Goal: Transaction & Acquisition: Subscribe to service/newsletter

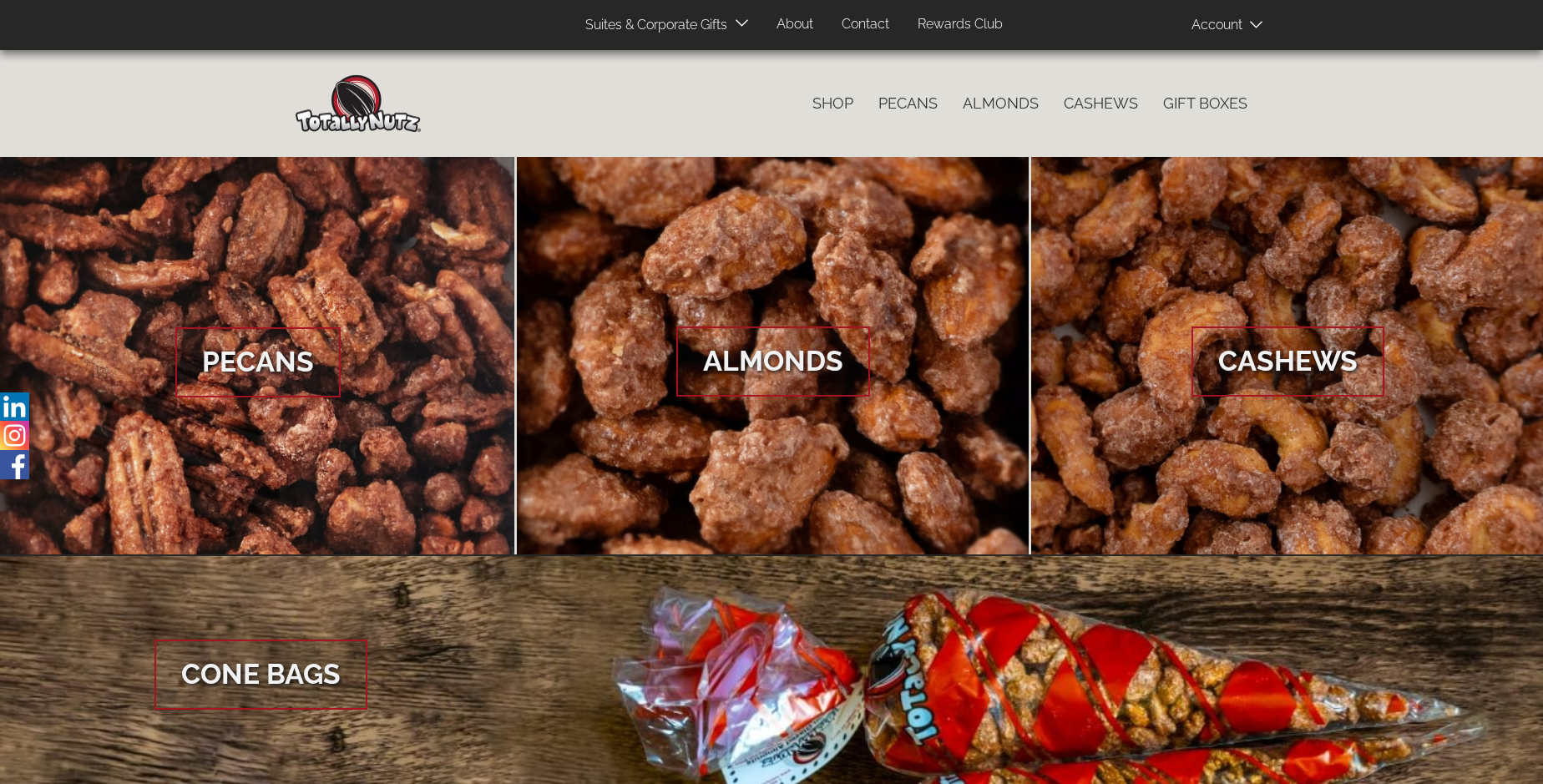
scroll to position [2495, 0]
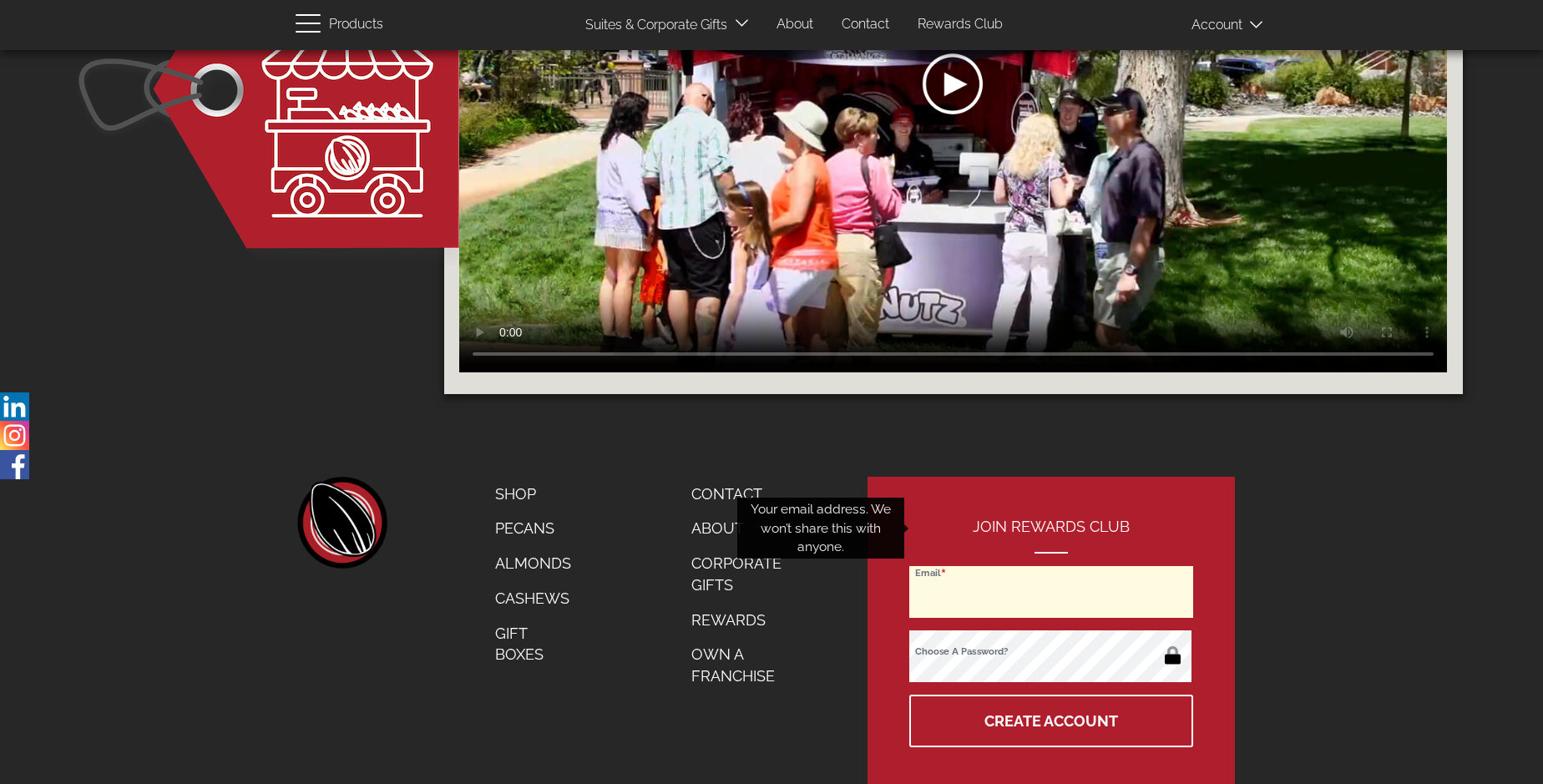
click at [1052, 566] on input "Email" at bounding box center [1051, 591] width 284 height 52
type input "gregorycollinsimpson@gmail.com"
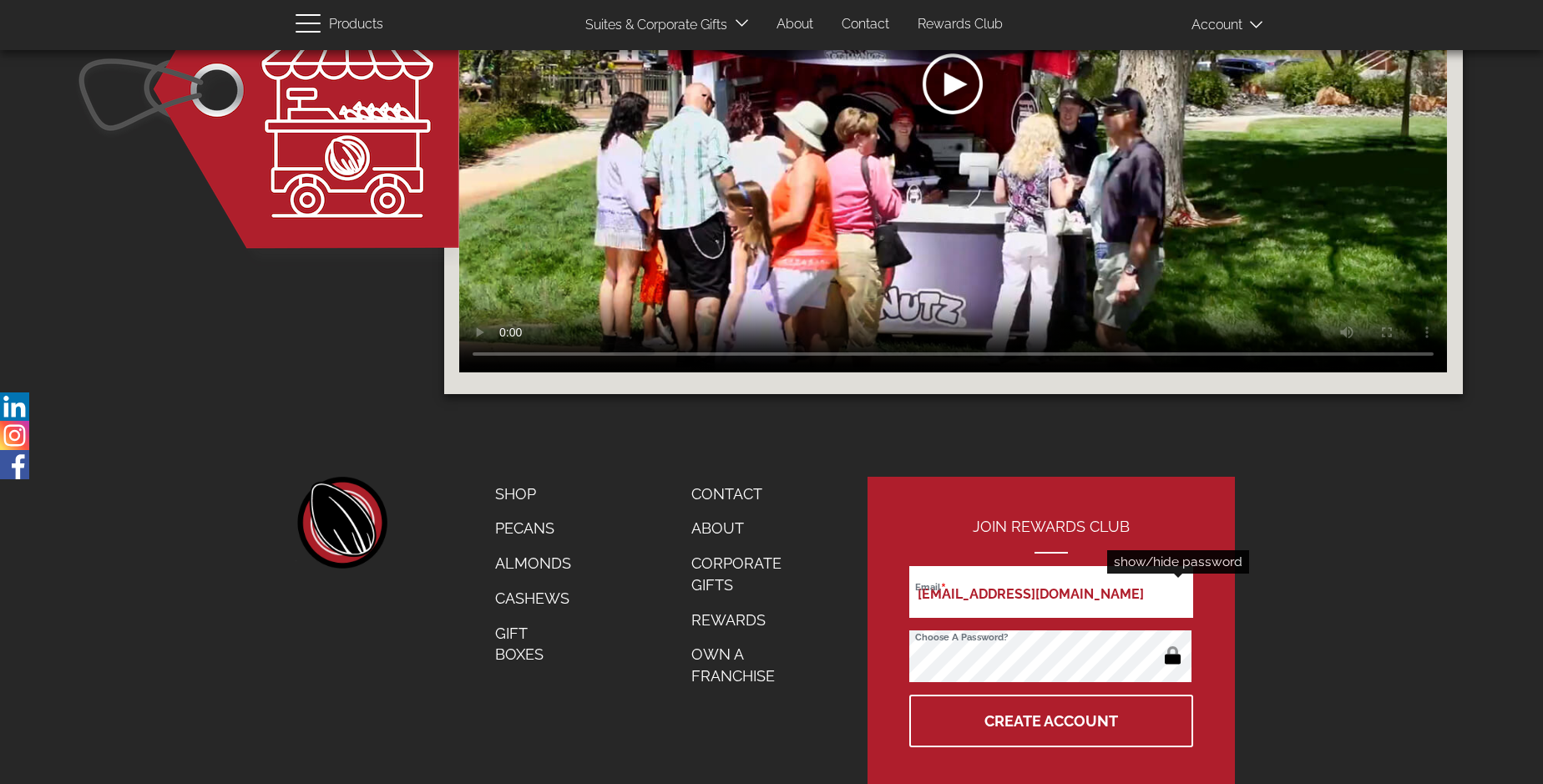
click at [1172, 643] on button "button" at bounding box center [1173, 656] width 33 height 26
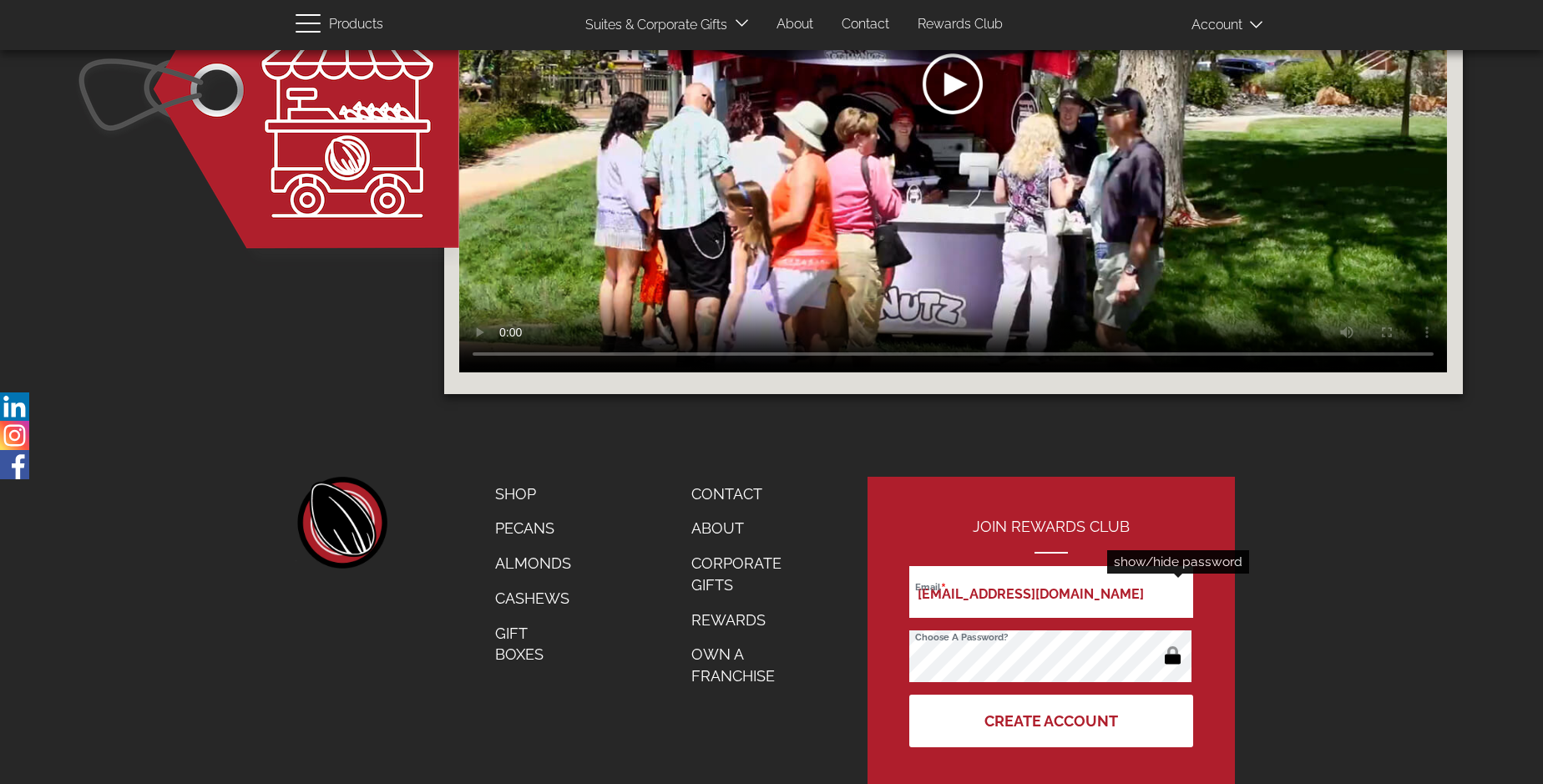
click at [1052, 694] on button "Create Account" at bounding box center [1051, 720] width 284 height 53
